Goal: Transaction & Acquisition: Book appointment/travel/reservation

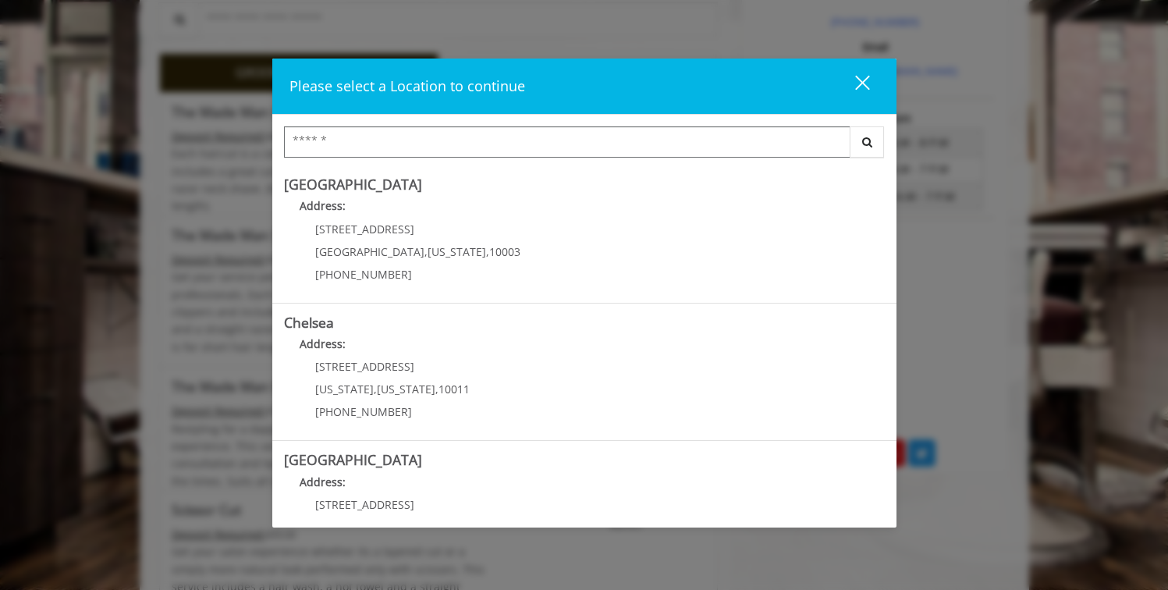
scroll to position [481, 0]
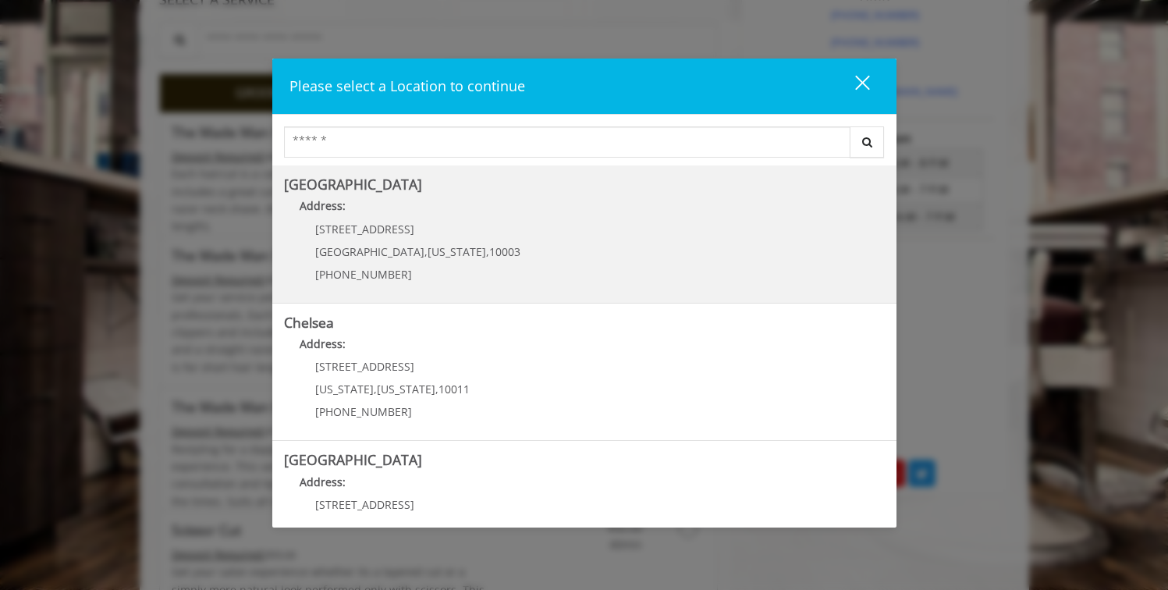
click at [365, 244] on span "Manhattan" at bounding box center [369, 251] width 109 height 15
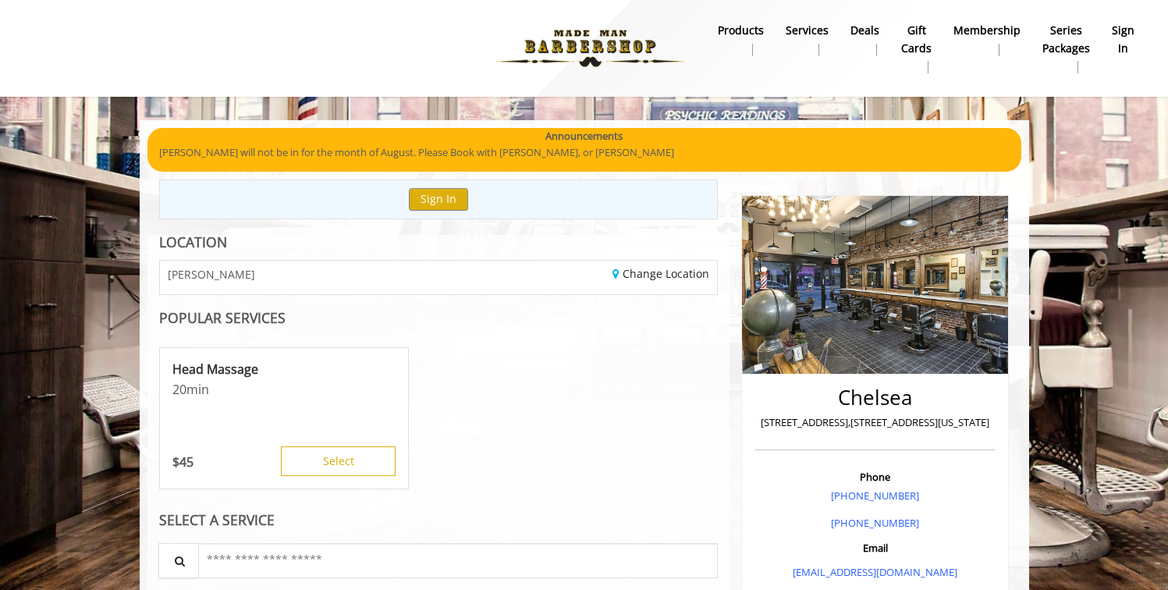
scroll to position [119, 0]
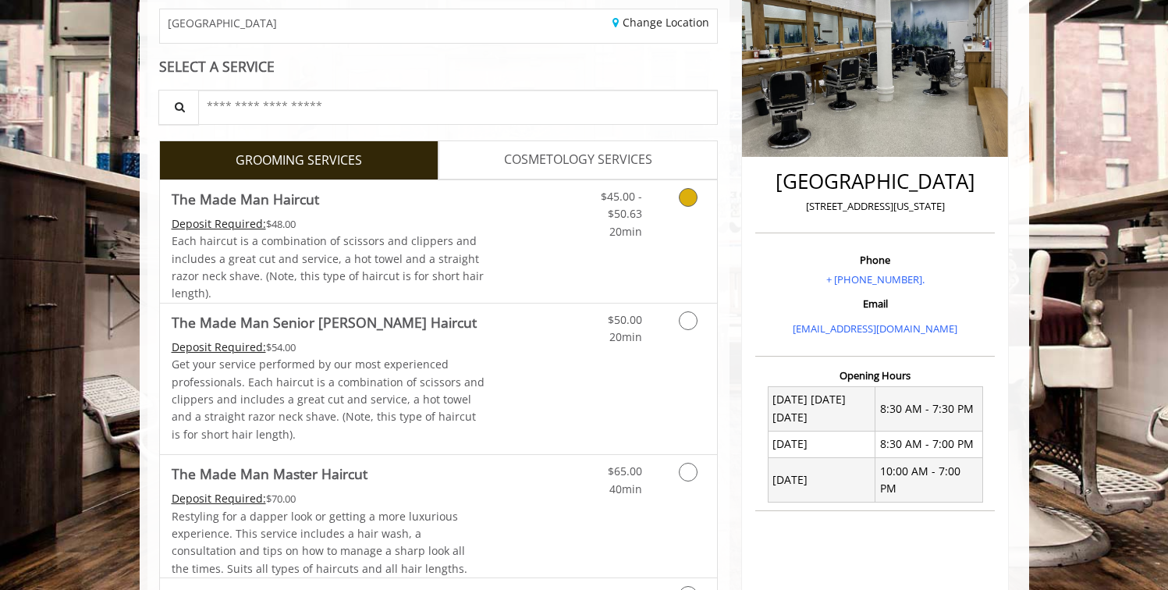
scroll to position [255, 0]
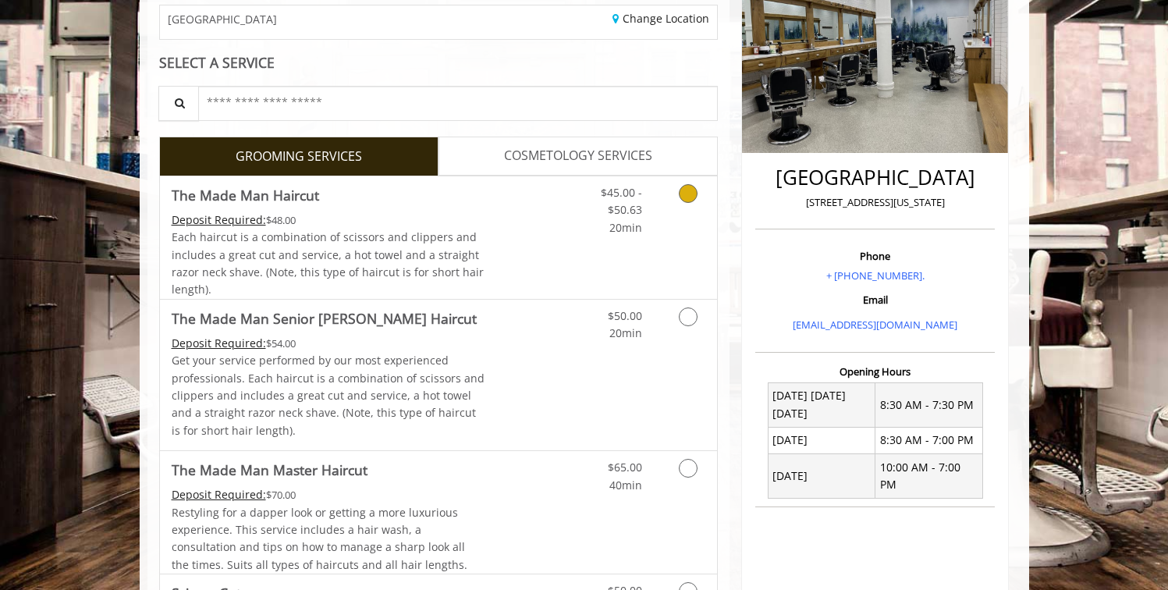
click at [516, 210] on link "Discounted Price" at bounding box center [530, 237] width 93 height 122
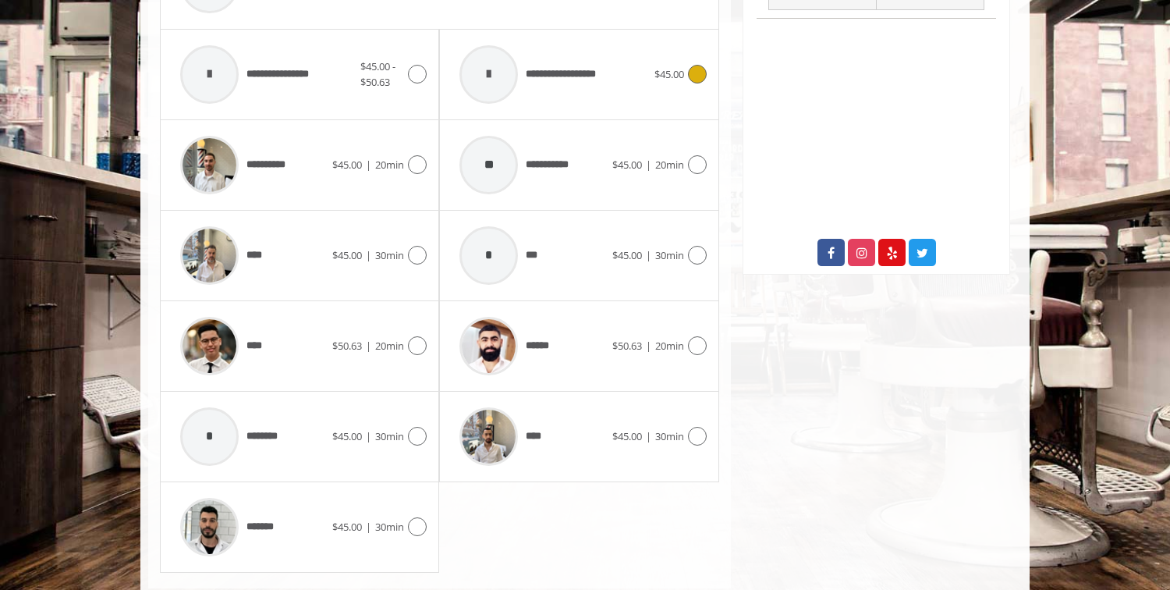
scroll to position [747, 0]
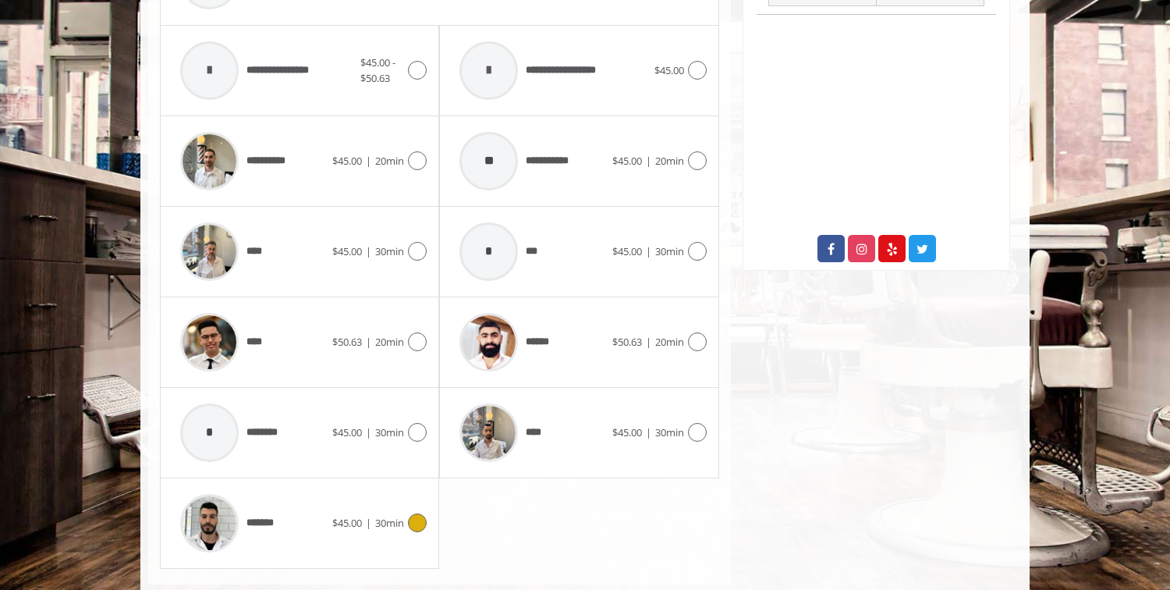
click at [318, 510] on div "*******" at bounding box center [252, 523] width 160 height 74
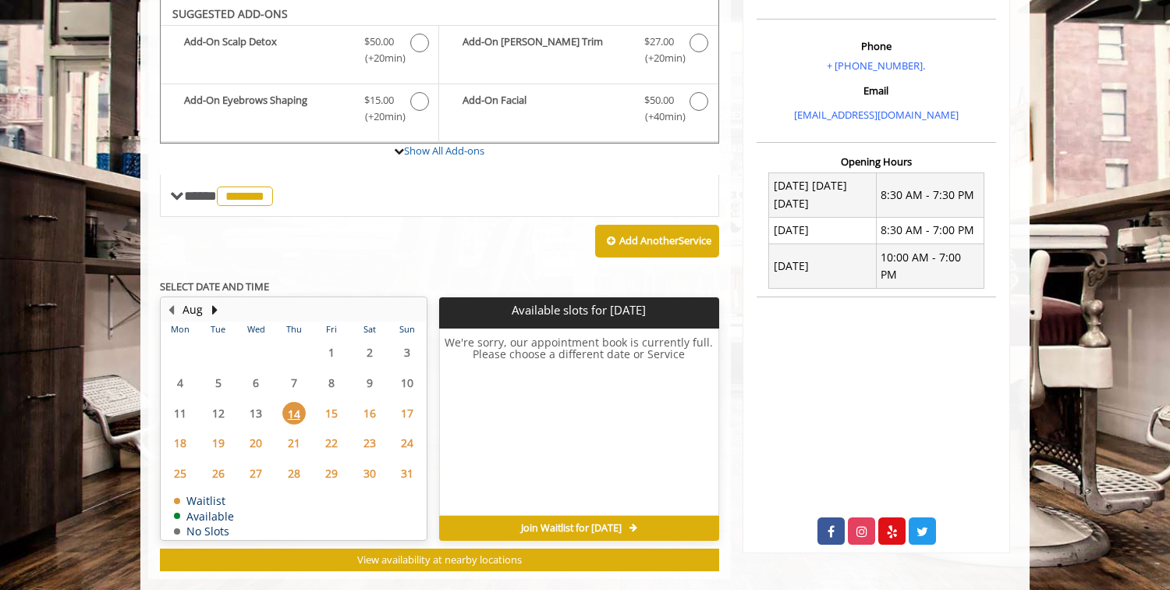
scroll to position [465, 0]
click at [332, 416] on span "15" at bounding box center [331, 413] width 23 height 23
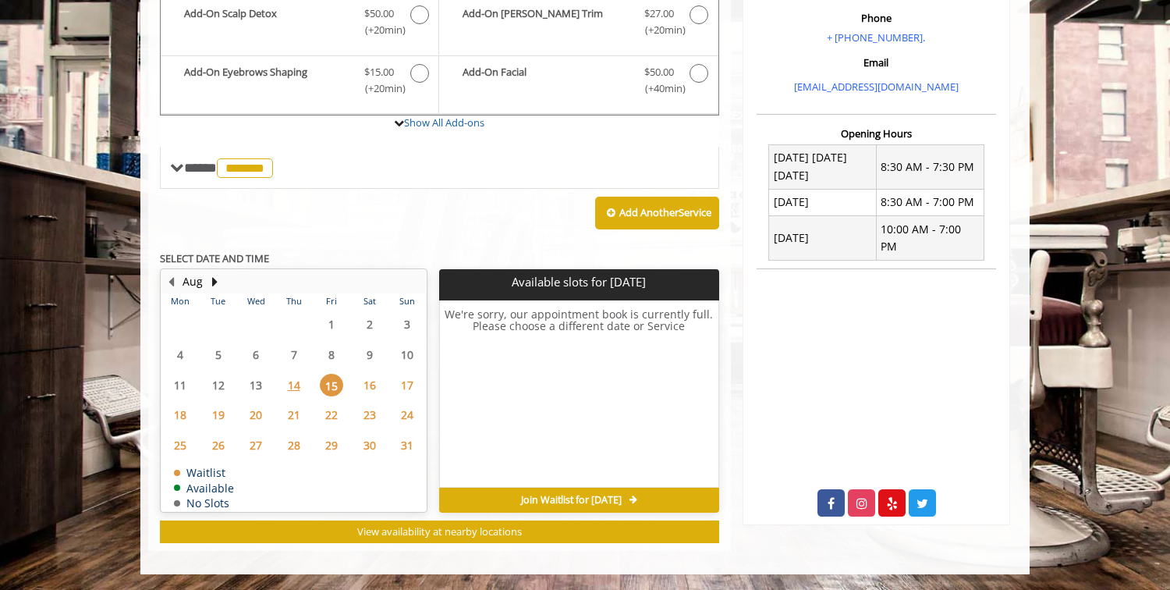
click at [358, 394] on span "16" at bounding box center [369, 385] width 23 height 23
click at [396, 385] on span "17" at bounding box center [407, 385] width 23 height 23
click at [190, 413] on span "18" at bounding box center [180, 414] width 23 height 23
click at [221, 416] on span "19" at bounding box center [218, 414] width 23 height 23
click at [256, 416] on span "20" at bounding box center [255, 414] width 23 height 23
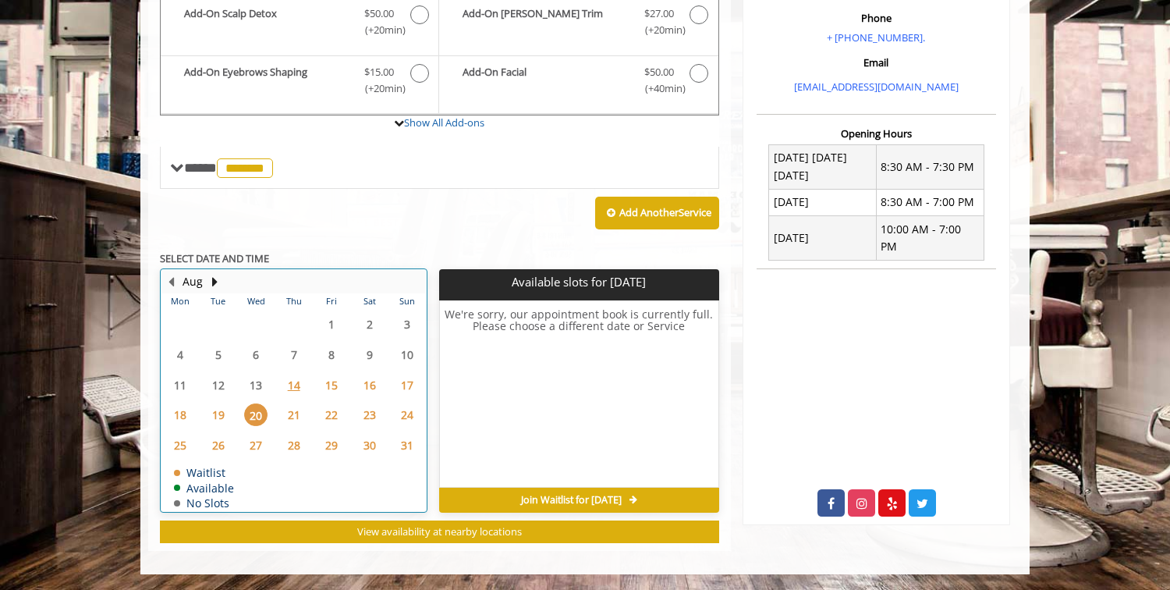
click at [392, 413] on div "24" at bounding box center [408, 414] width 32 height 23
click at [406, 390] on span "17" at bounding box center [407, 385] width 23 height 23
click at [211, 284] on button "Next Month" at bounding box center [214, 281] width 12 height 17
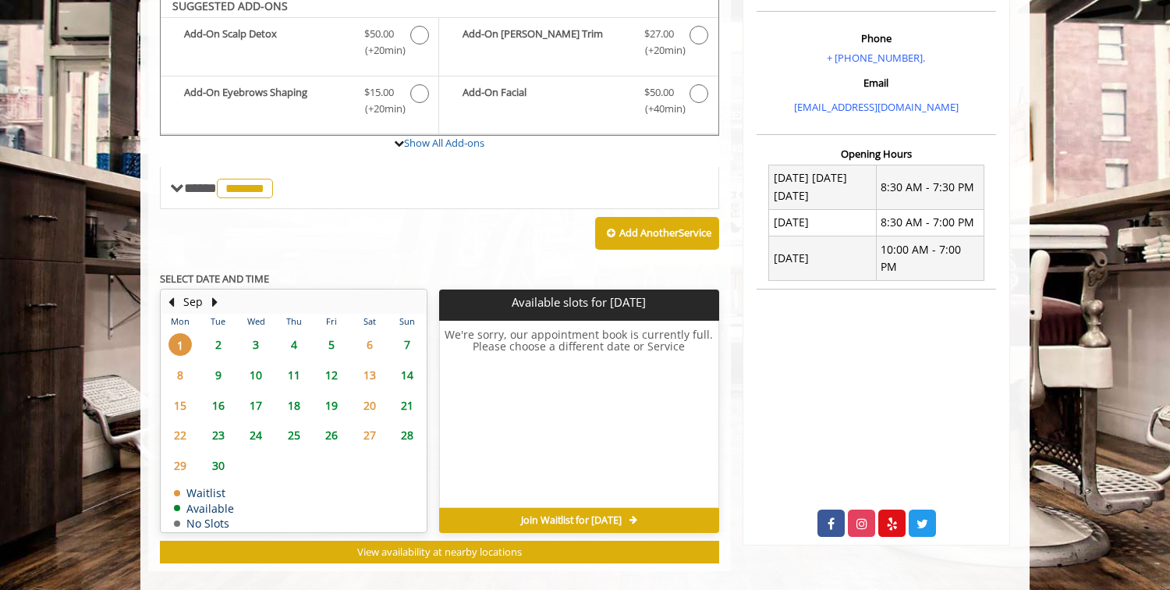
scroll to position [465, 0]
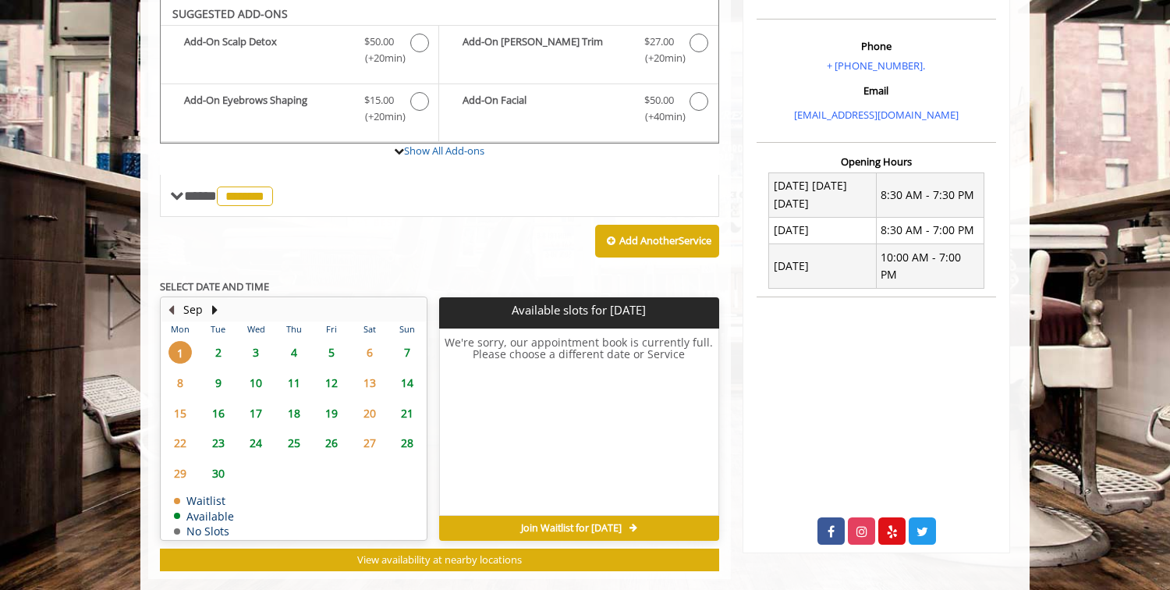
click at [176, 307] on button "Previous Month" at bounding box center [171, 309] width 12 height 17
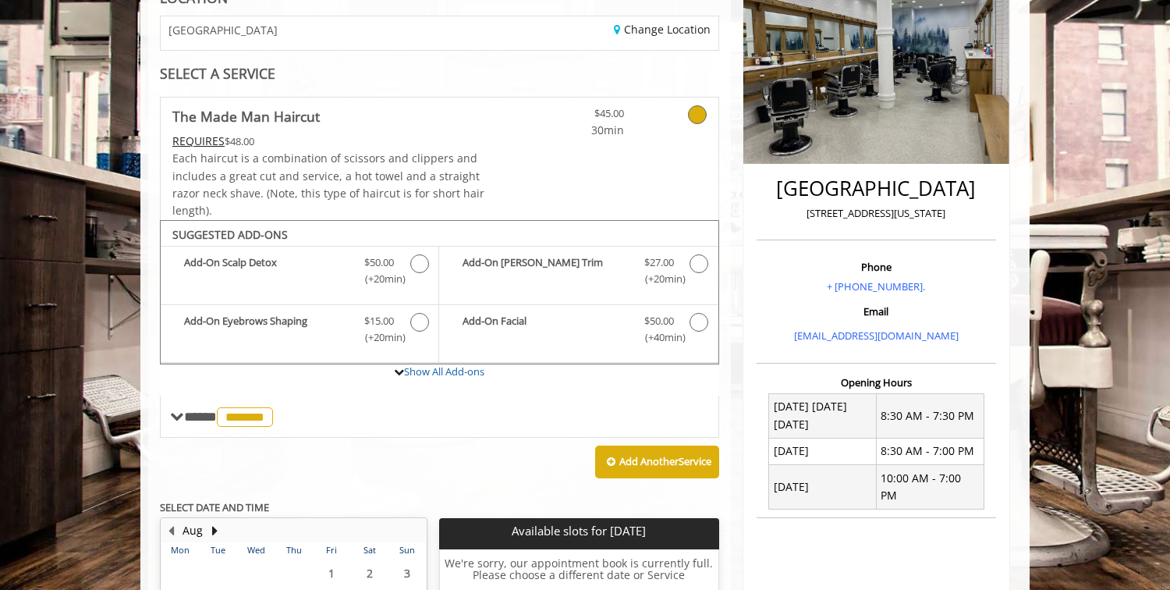
scroll to position [279, 0]
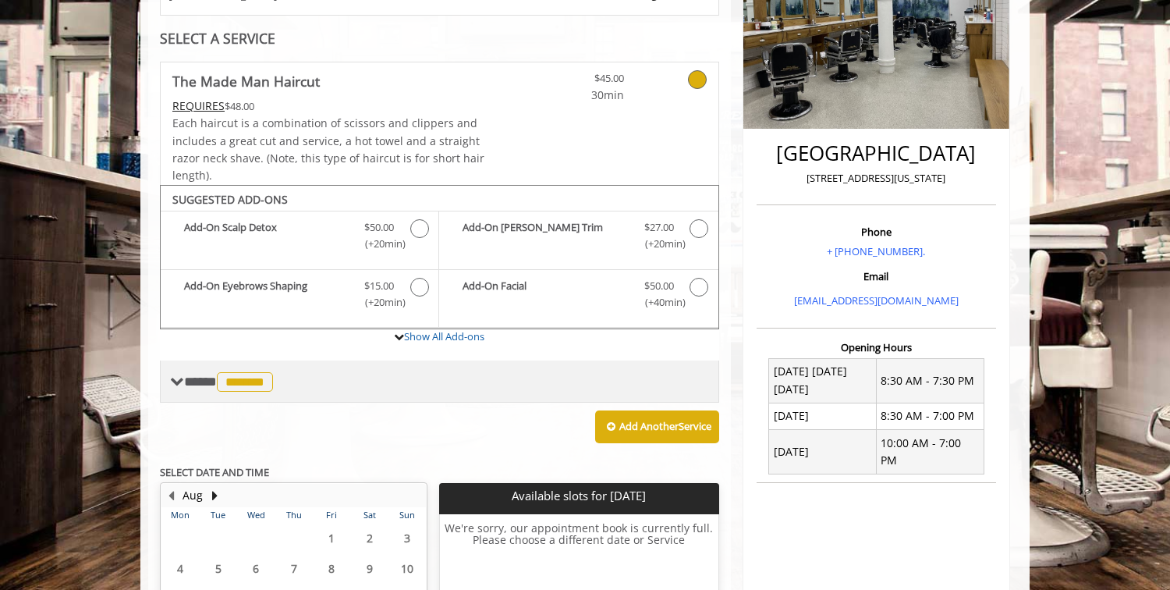
click at [258, 380] on span "*******" at bounding box center [245, 382] width 56 height 20
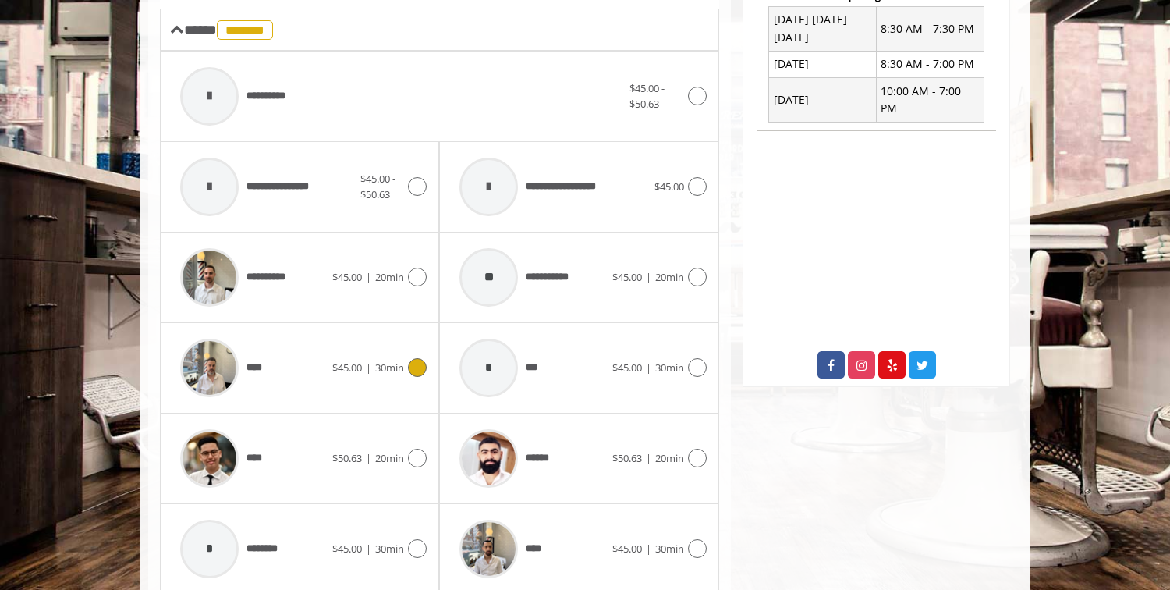
scroll to position [635, 0]
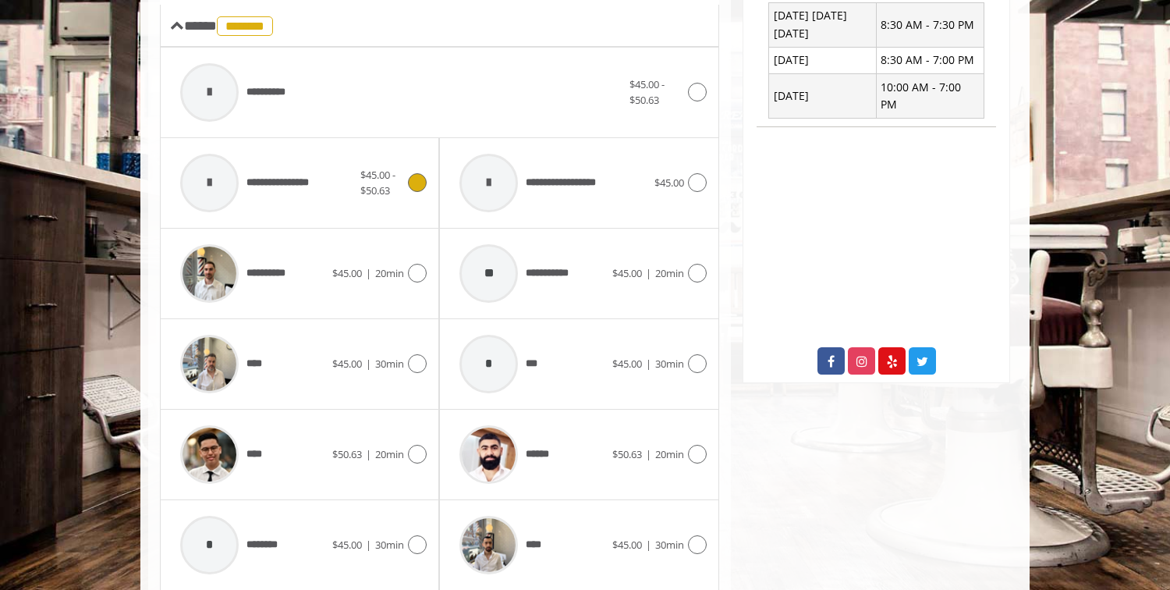
click at [304, 189] on span "**********" at bounding box center [289, 183] width 84 height 16
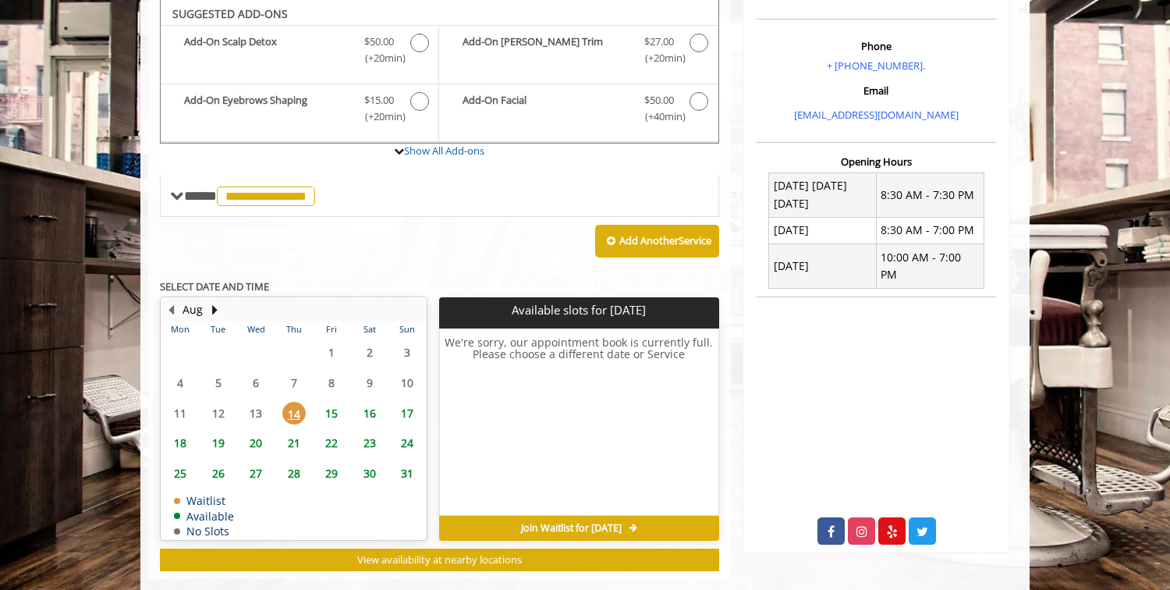
scroll to position [493, 0]
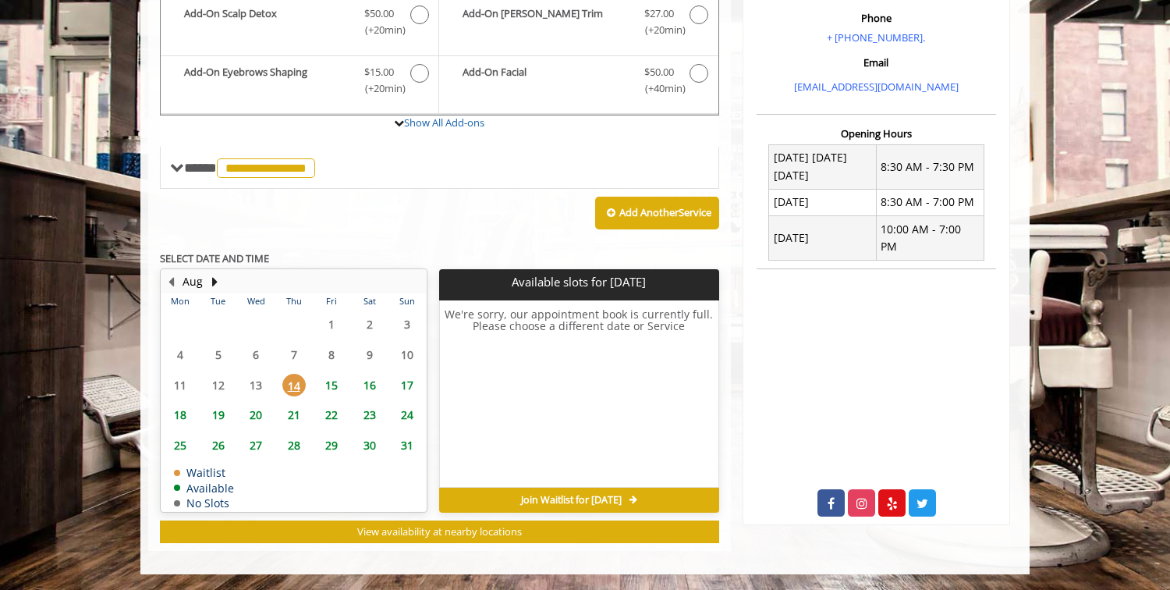
click at [182, 409] on span "18" at bounding box center [180, 414] width 23 height 23
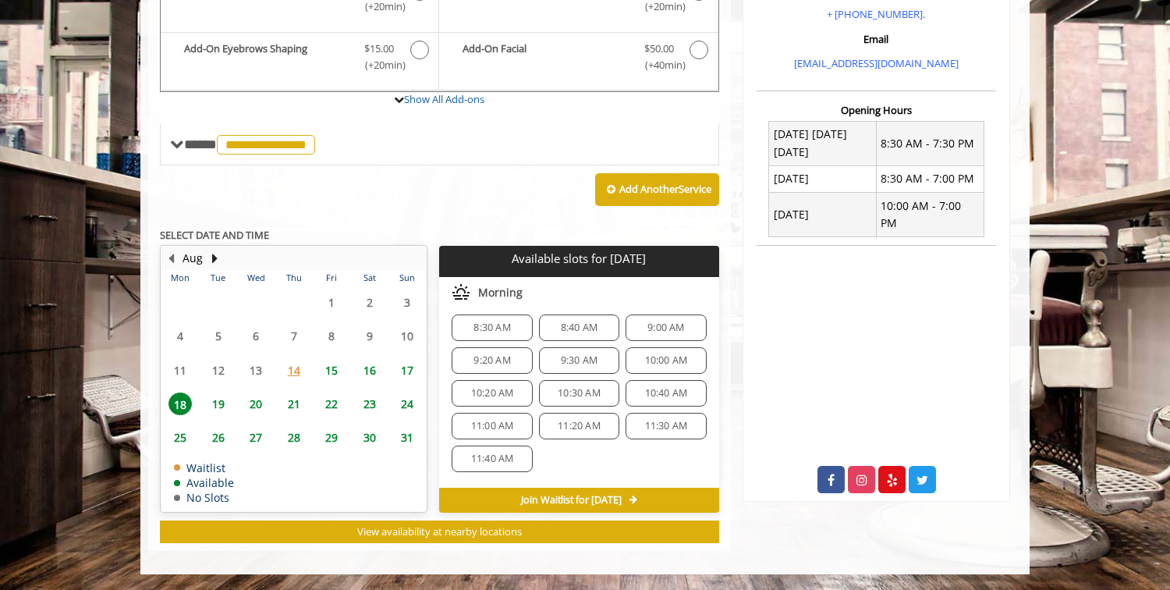
scroll to position [0, 0]
click at [406, 371] on span "17" at bounding box center [407, 370] width 23 height 23
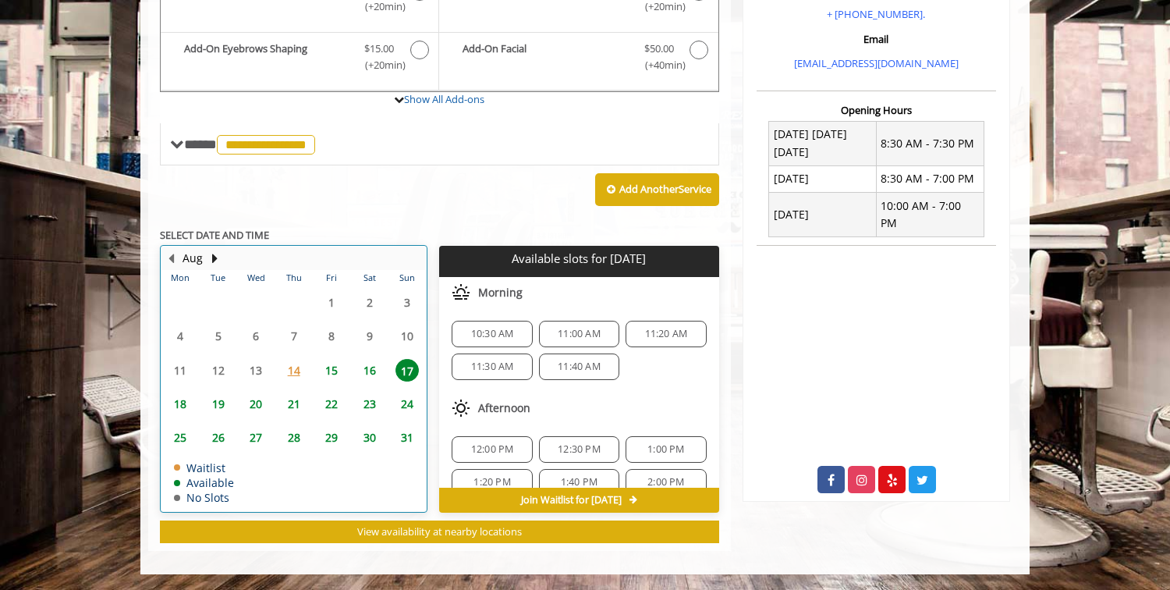
click at [346, 367] on div "15" at bounding box center [331, 370] width 31 height 23
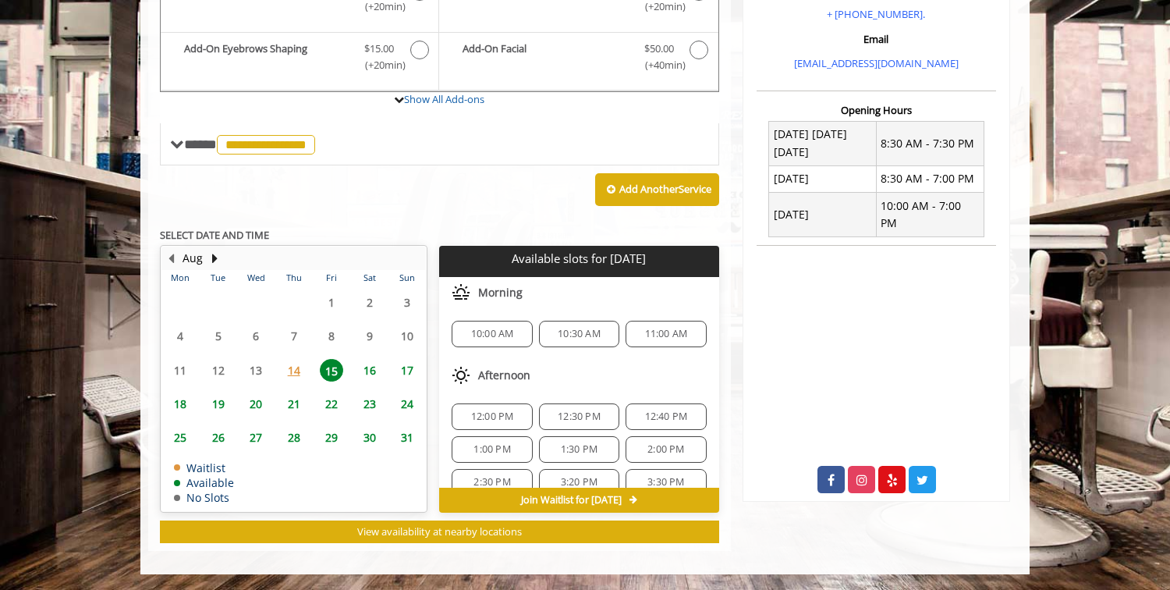
click at [409, 369] on span "17" at bounding box center [407, 370] width 23 height 23
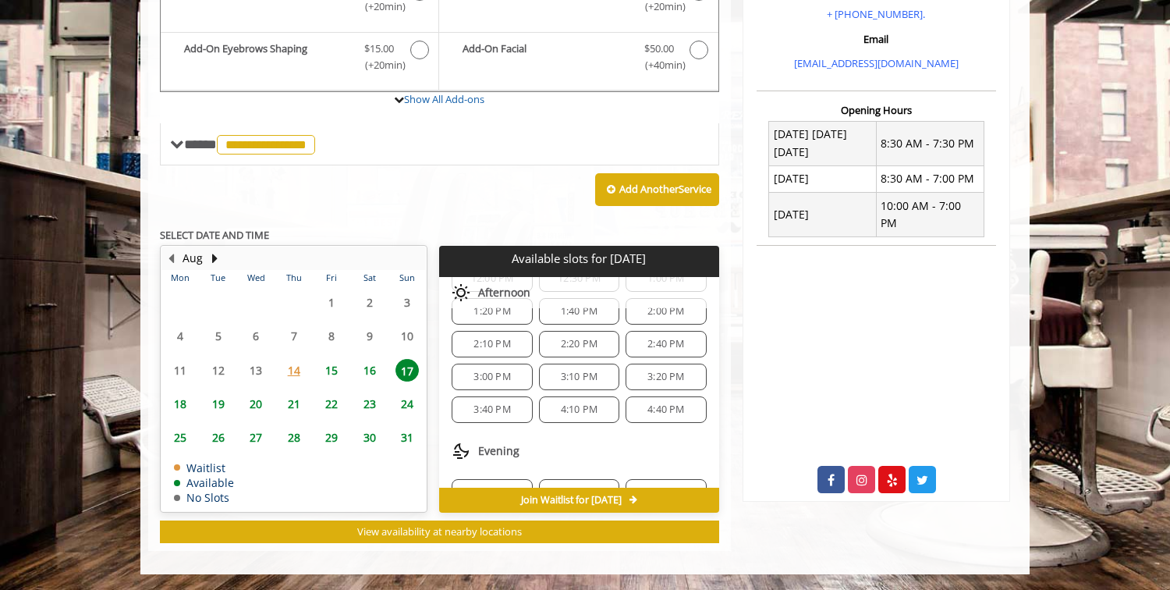
scroll to position [175, 0]
click at [738, 162] on div "[GEOGRAPHIC_DATA] [STREET_ADDRESS][US_STATE] Phone + [PHONE_NUMBER]. Email [EMA…" at bounding box center [876, 107] width 291 height 888
click at [731, 141] on div "[GEOGRAPHIC_DATA] [STREET_ADDRESS][US_STATE] Phone + [PHONE_NUMBER]. Email [EMA…" at bounding box center [876, 107] width 291 height 888
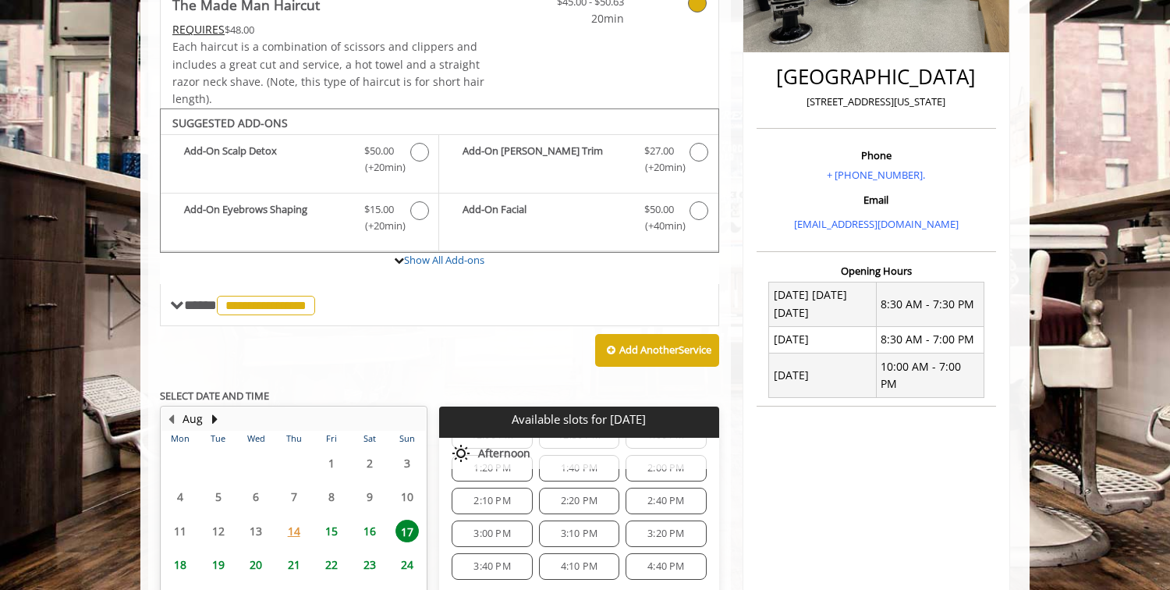
scroll to position [413, 0]
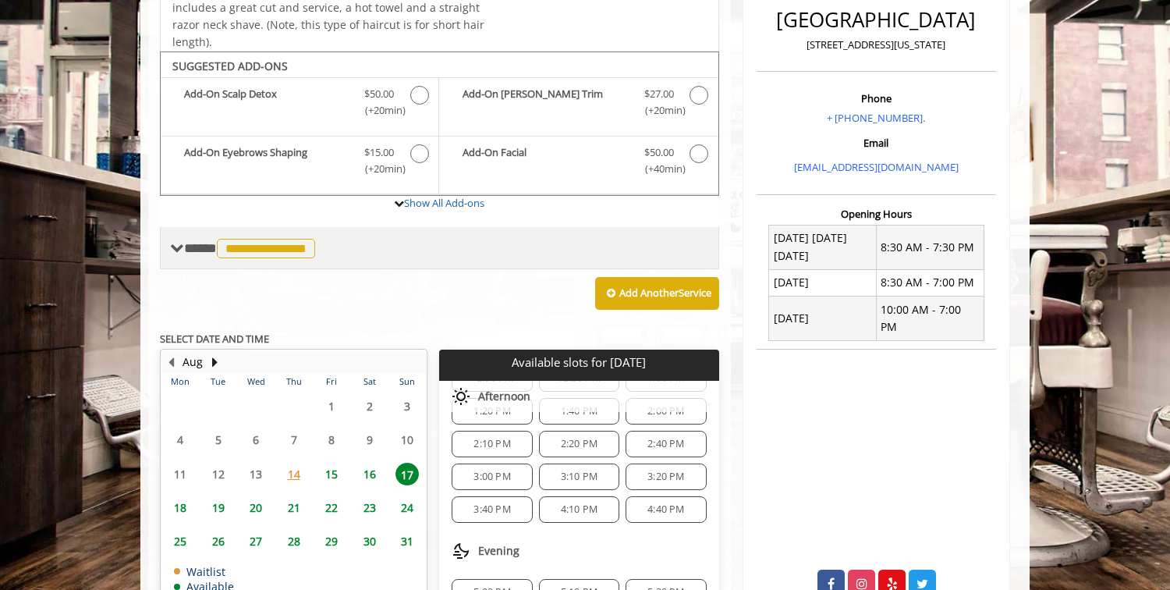
click at [456, 247] on div "**********" at bounding box center [439, 248] width 559 height 42
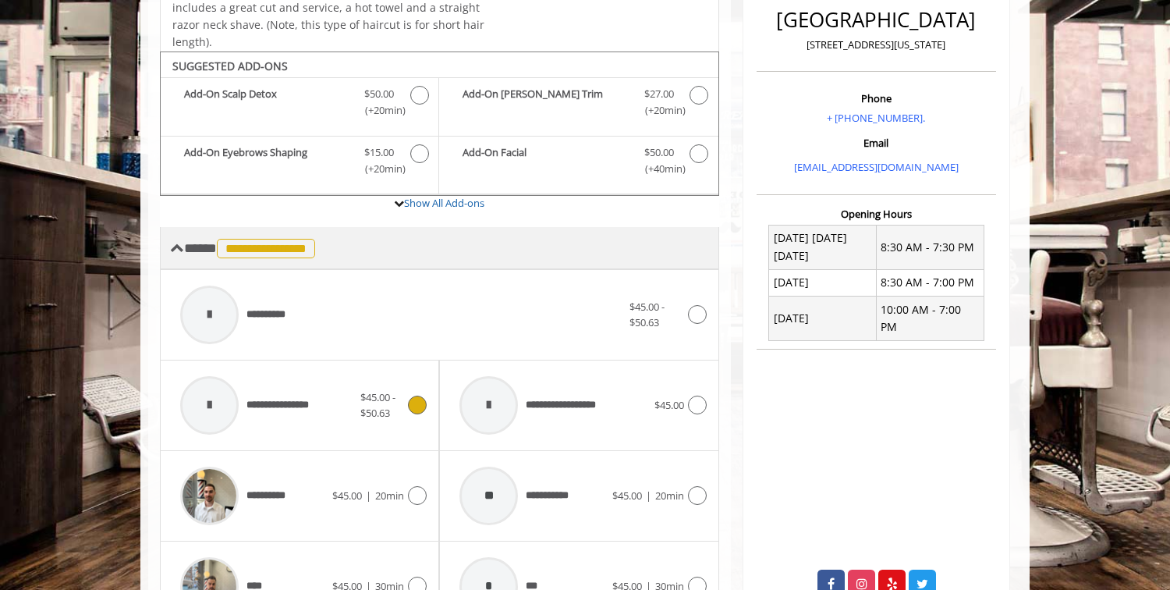
click at [456, 247] on div "**********" at bounding box center [439, 248] width 559 height 42
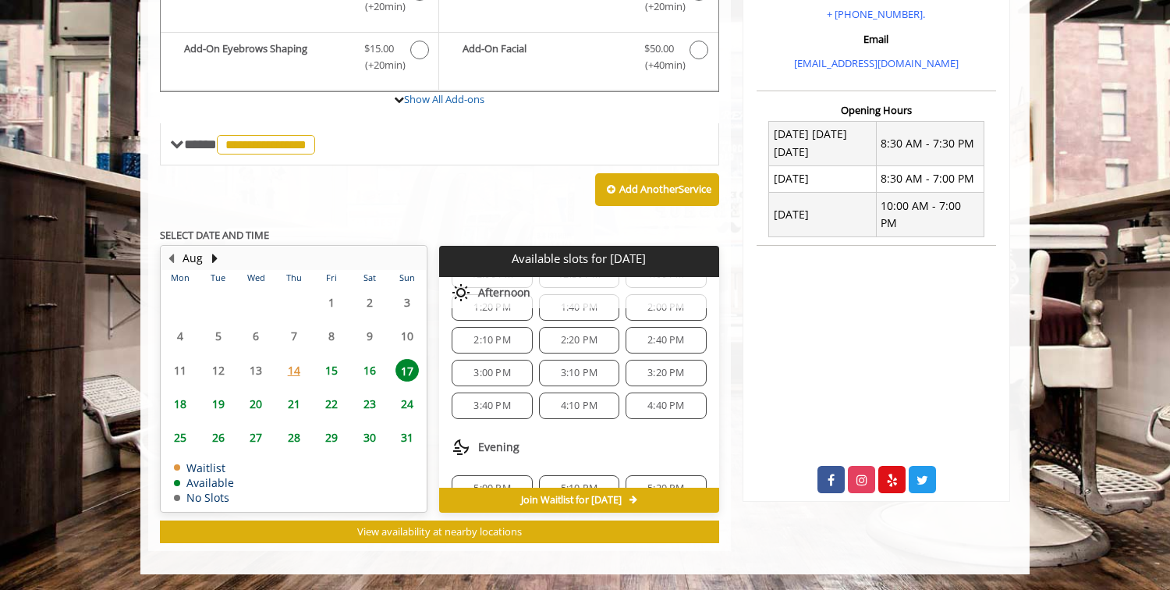
scroll to position [154, 0]
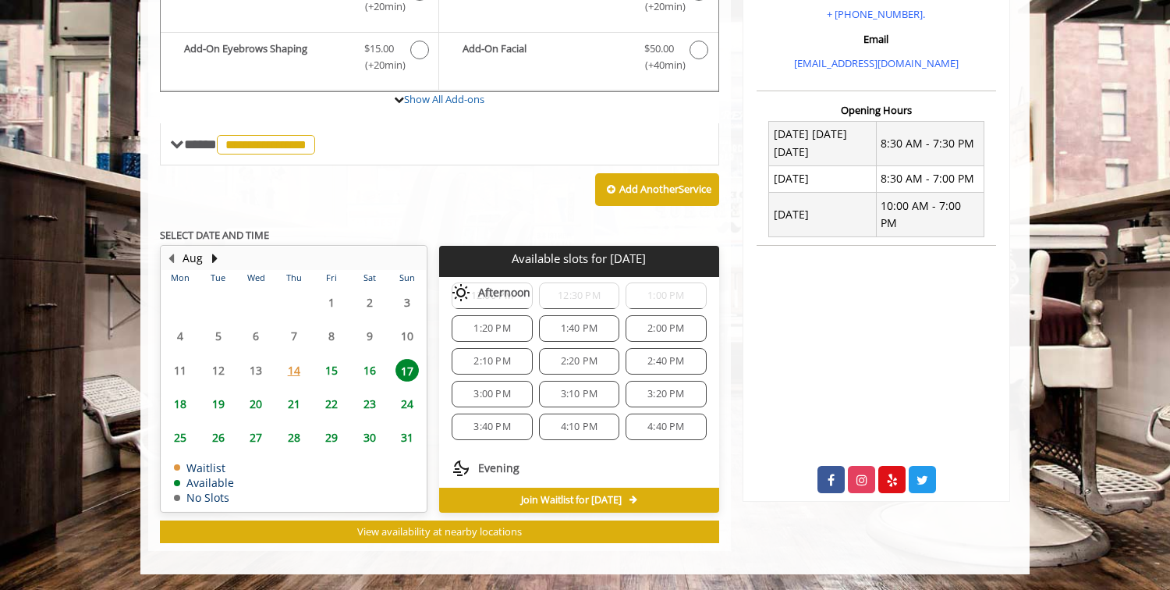
click at [438, 364] on div "Aug Mon Tue Wed Thu Fri Sat Sun 28 29 30 31 1 2 3 4 5 6 7 8 9 10 11 12 13 14 15…" at bounding box center [299, 379] width 279 height 267
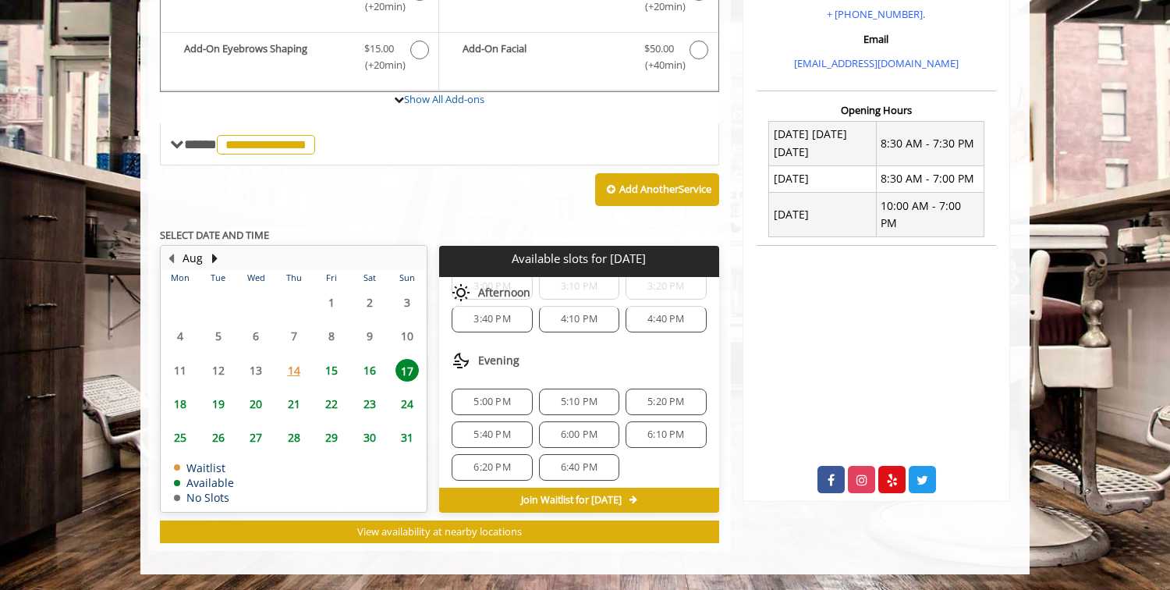
scroll to position [267, 0]
click at [531, 367] on div "Evening" at bounding box center [578, 354] width 279 height 31
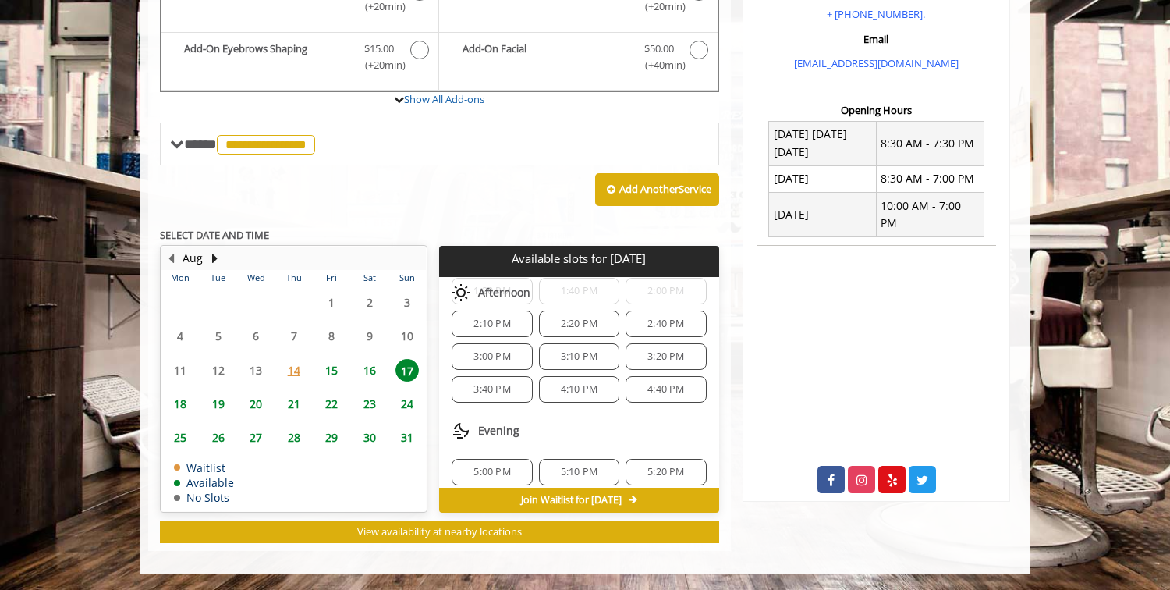
click at [531, 367] on div "12:00 PM 12:30 PM 1:00 PM 1:20 PM 1:40 PM 2:00 PM 2:10 PM 2:20 PM 2:40 PM 3:00 …" at bounding box center [578, 323] width 279 height 183
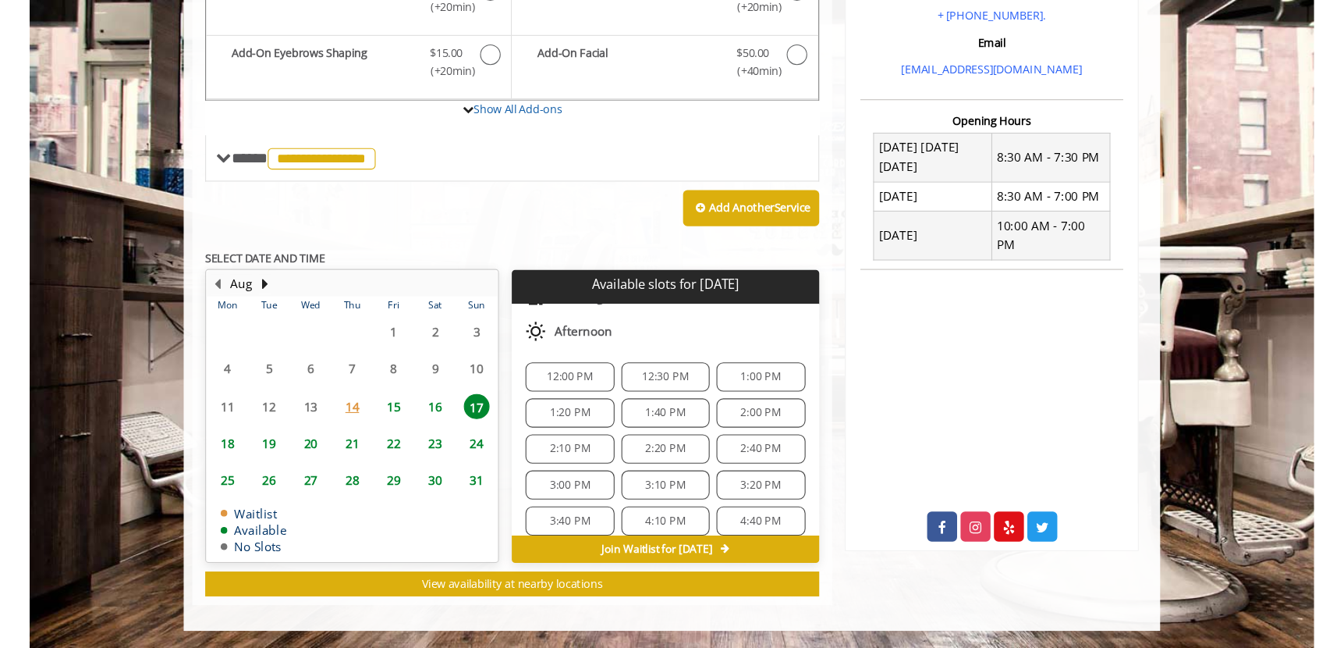
scroll to position [106, 0]
